Goal: Task Accomplishment & Management: Use online tool/utility

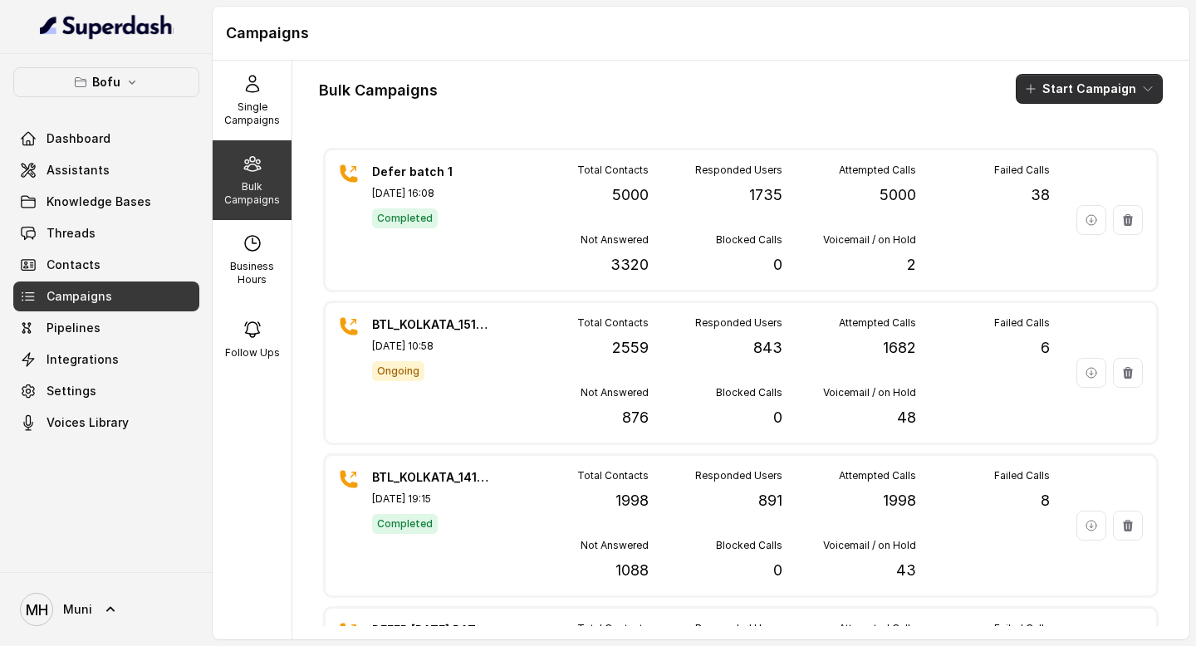
click at [1090, 92] on button "Start Campaign" at bounding box center [1089, 89] width 147 height 30
click at [1094, 145] on div "Call" at bounding box center [1066, 153] width 81 height 17
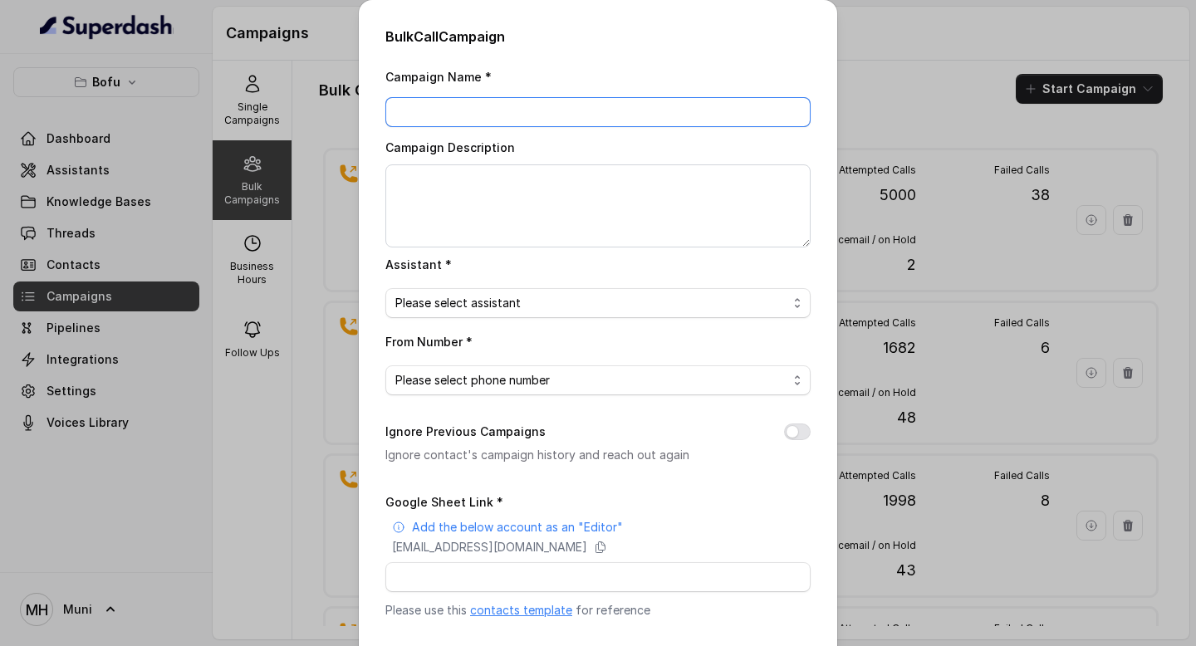
click at [524, 113] on input "Campaign Name *" at bounding box center [597, 112] width 425 height 30
type input "Defer Batch 2"
click at [575, 304] on span "Please select assistant" at bounding box center [591, 303] width 392 height 20
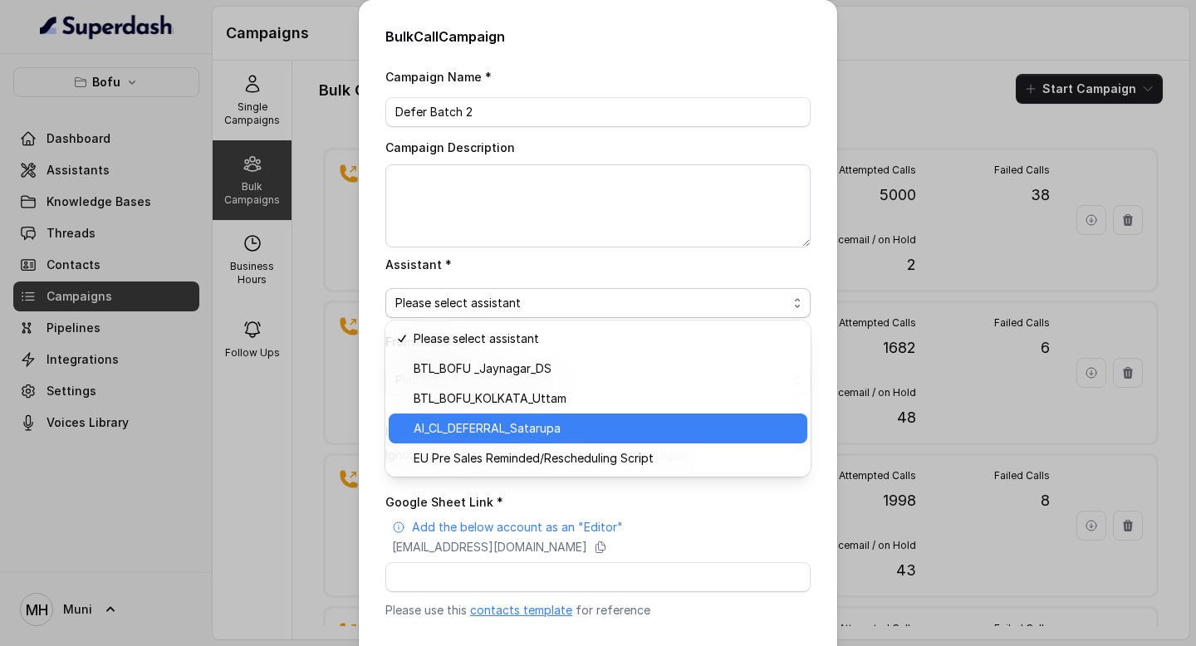
click at [595, 425] on span "AI_CL_DEFERRAL_Satarupa" at bounding box center [606, 429] width 384 height 20
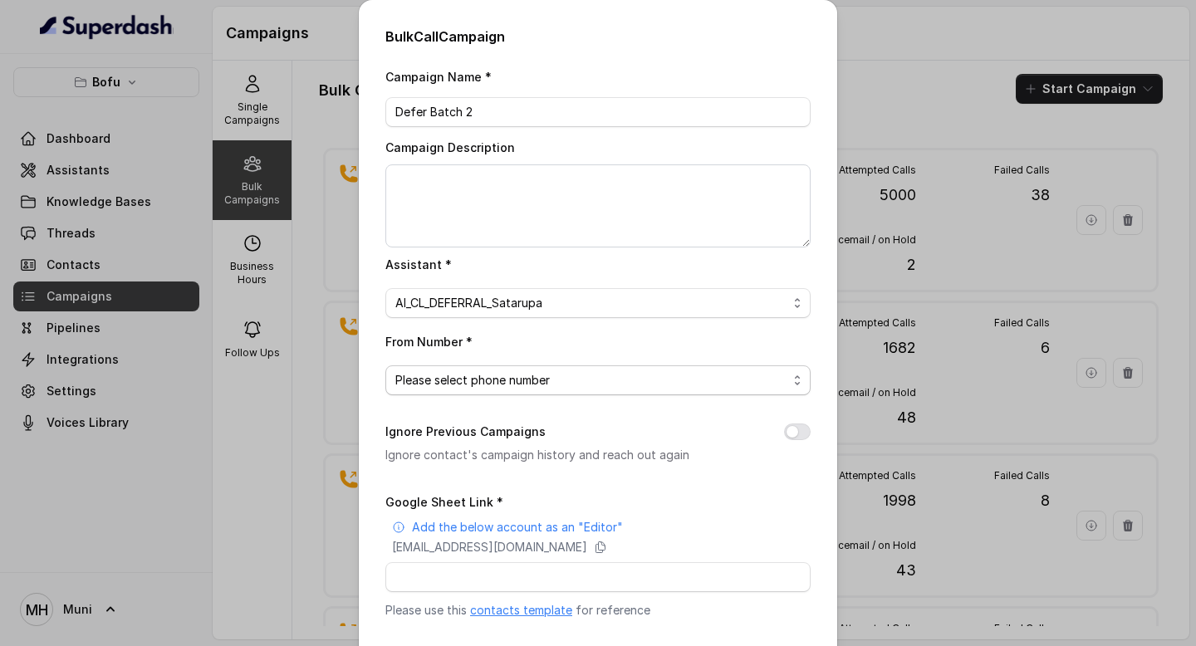
click at [605, 384] on span "Please select phone number" at bounding box center [591, 380] width 392 height 20
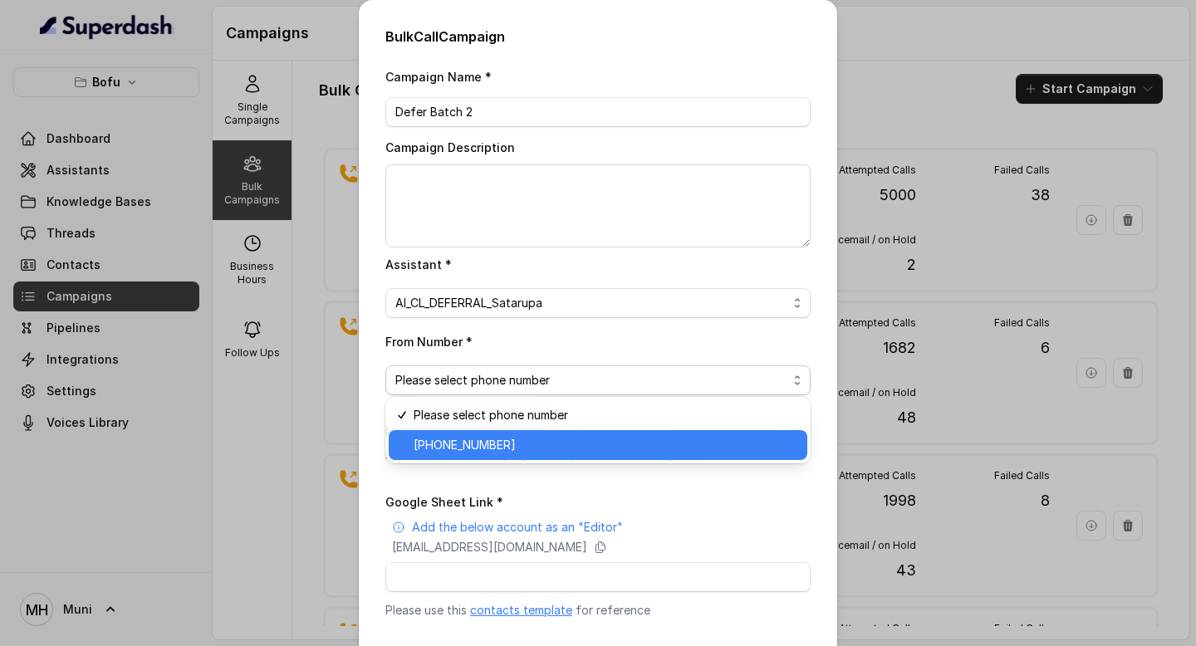
click at [605, 439] on span "+918035315424" at bounding box center [606, 445] width 384 height 20
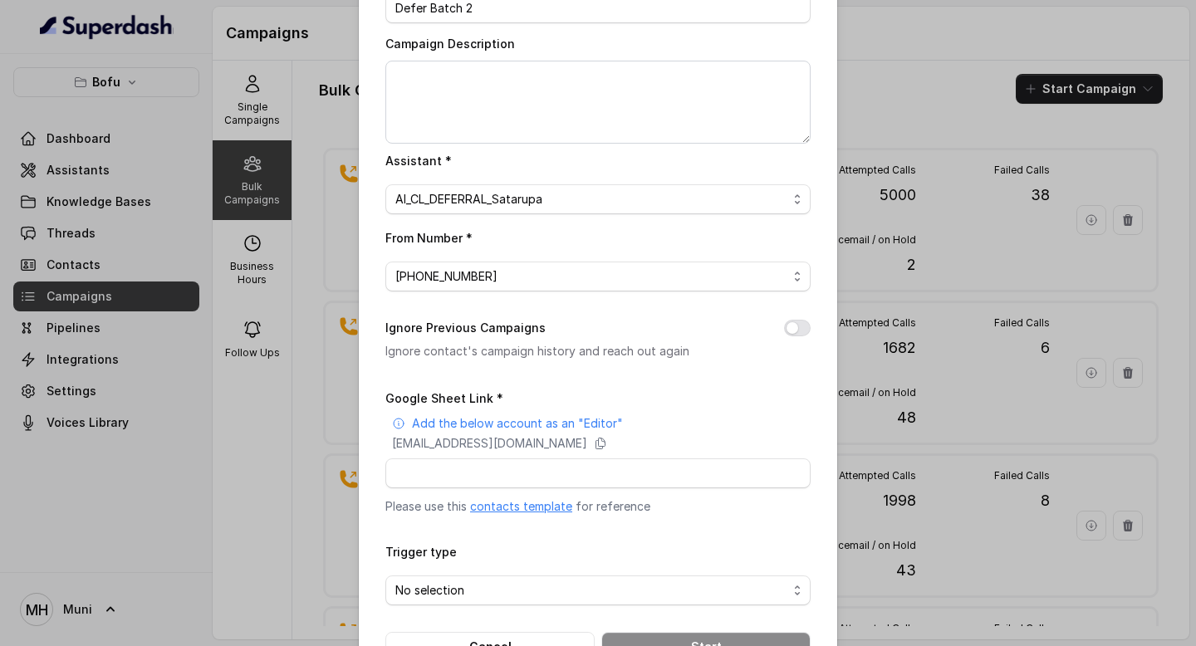
scroll to position [157, 0]
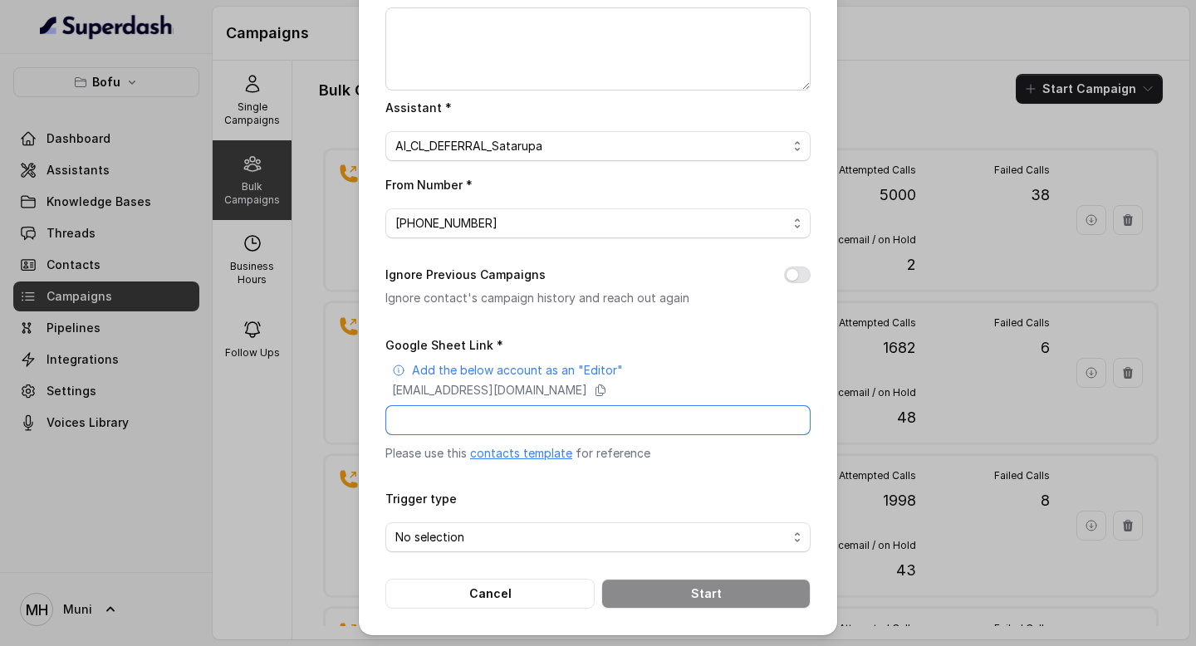
click at [612, 419] on input "Google Sheet Link *" at bounding box center [597, 420] width 425 height 30
click at [427, 475] on form "Google Sheet Link * Add the below account as an "Editor" superdash@superdash-38…" at bounding box center [597, 472] width 425 height 274
click at [536, 456] on link "contacts template" at bounding box center [521, 453] width 102 height 14
click at [605, 388] on icon at bounding box center [600, 390] width 9 height 11
click at [606, 407] on input "Google Sheet Link *" at bounding box center [597, 420] width 425 height 30
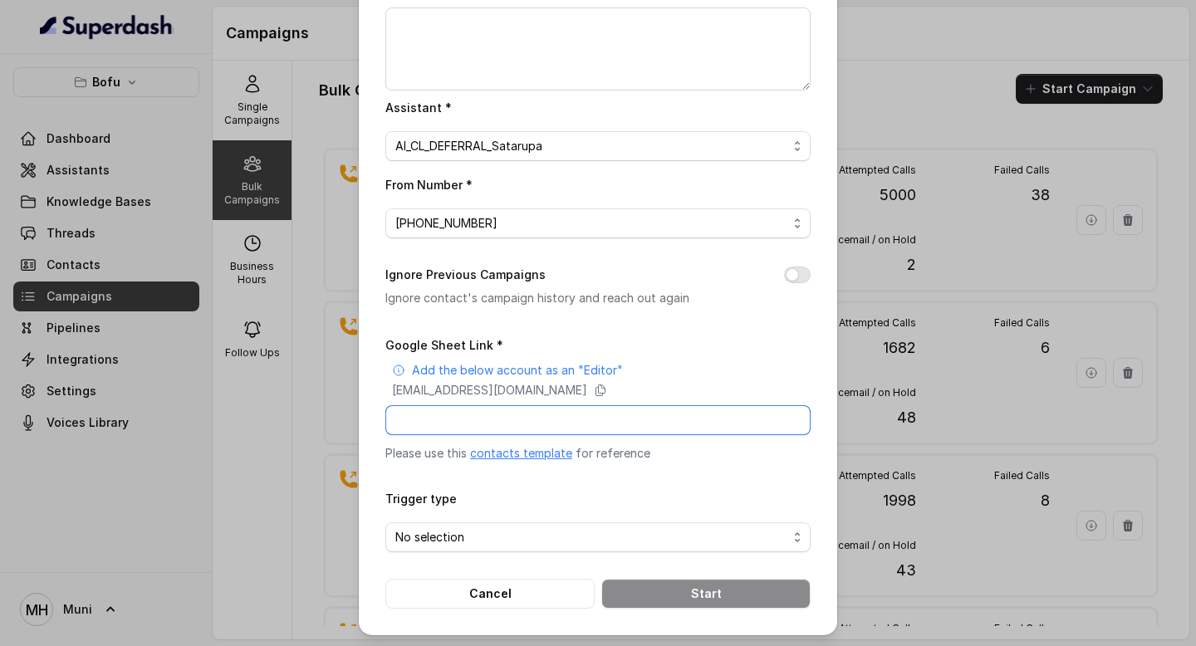
paste input "https://docs.google.com/spreadsheets/d/1HHPtLVJW5IuUfA324PBFTnSVx2SkKW8k1EOPEUR…"
type input "https://docs.google.com/spreadsheets/d/1HHPtLVJW5IuUfA324PBFTnSVx2SkKW8k1EOPEUR…"
click at [657, 542] on span "No selection" at bounding box center [591, 537] width 392 height 20
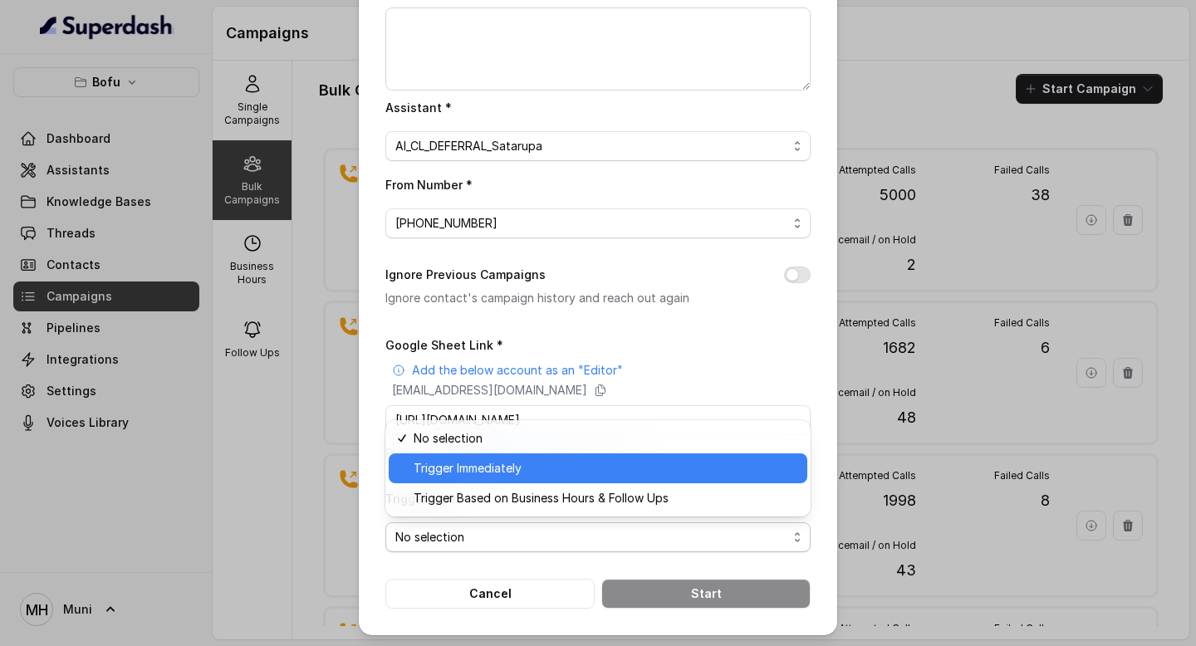
click at [651, 482] on div "Trigger Immediately" at bounding box center [598, 468] width 419 height 30
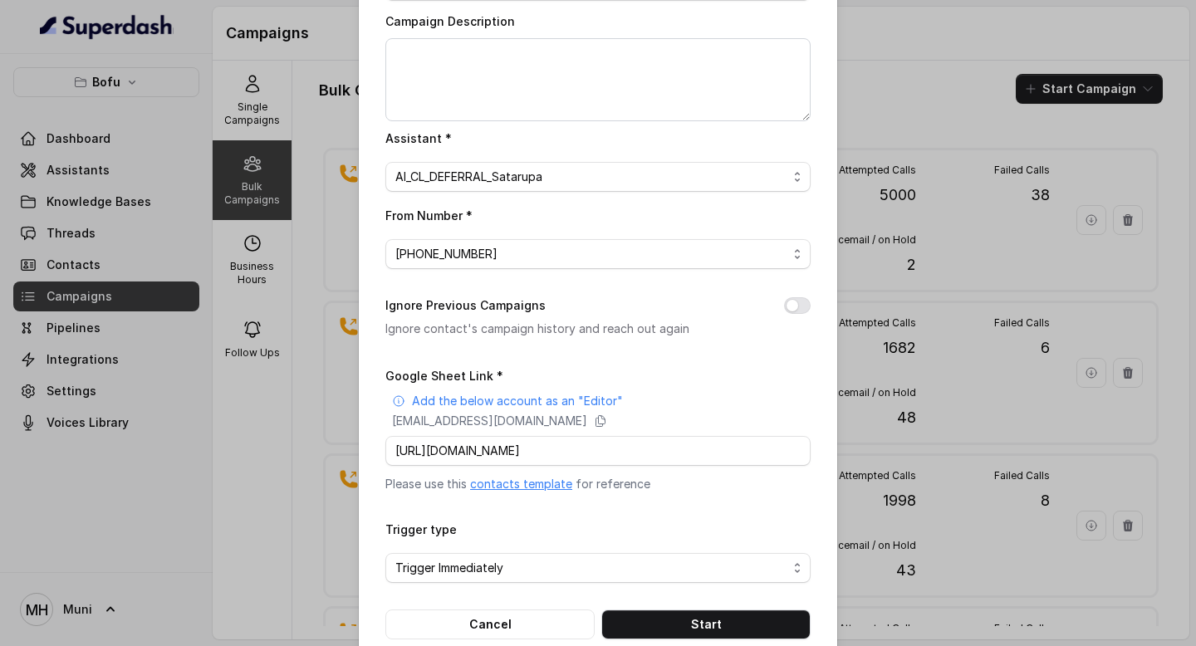
scroll to position [157, 0]
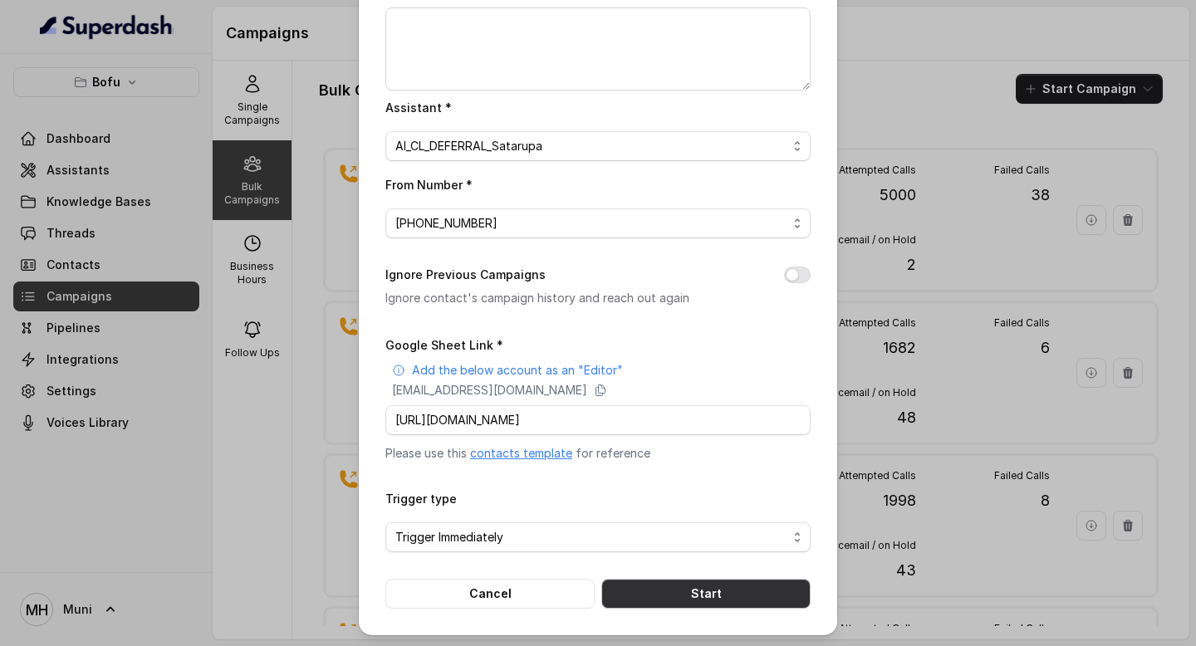
click at [722, 579] on button "Start" at bounding box center [705, 594] width 209 height 30
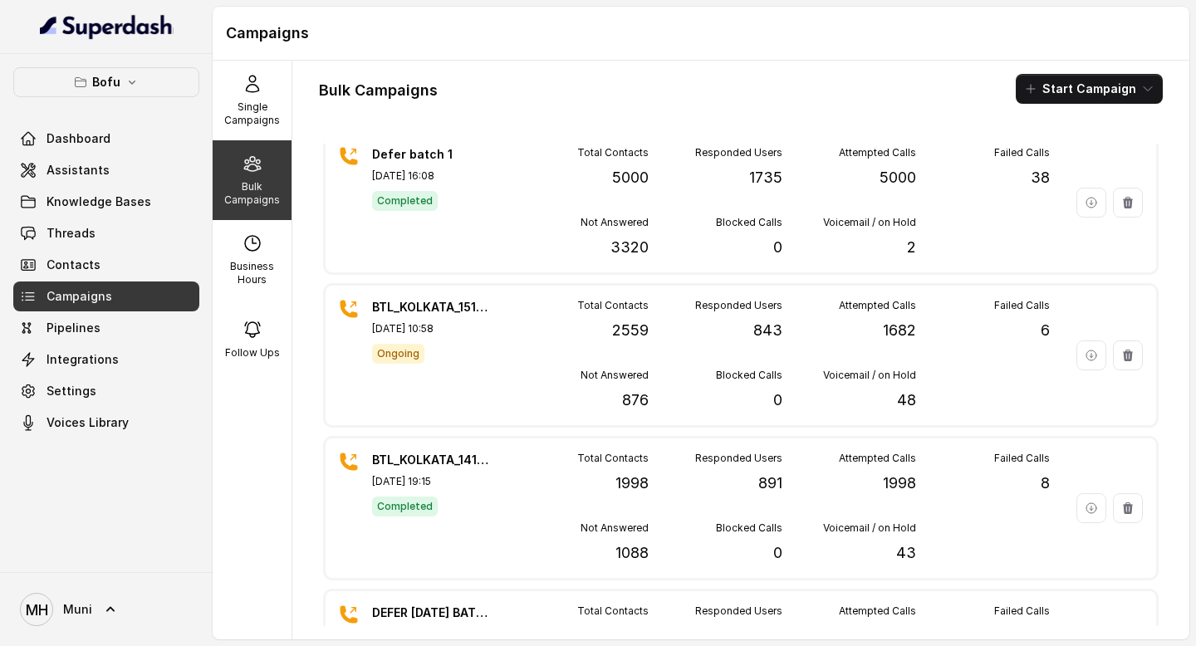
scroll to position [0, 0]
